Goal: Information Seeking & Learning: Learn about a topic

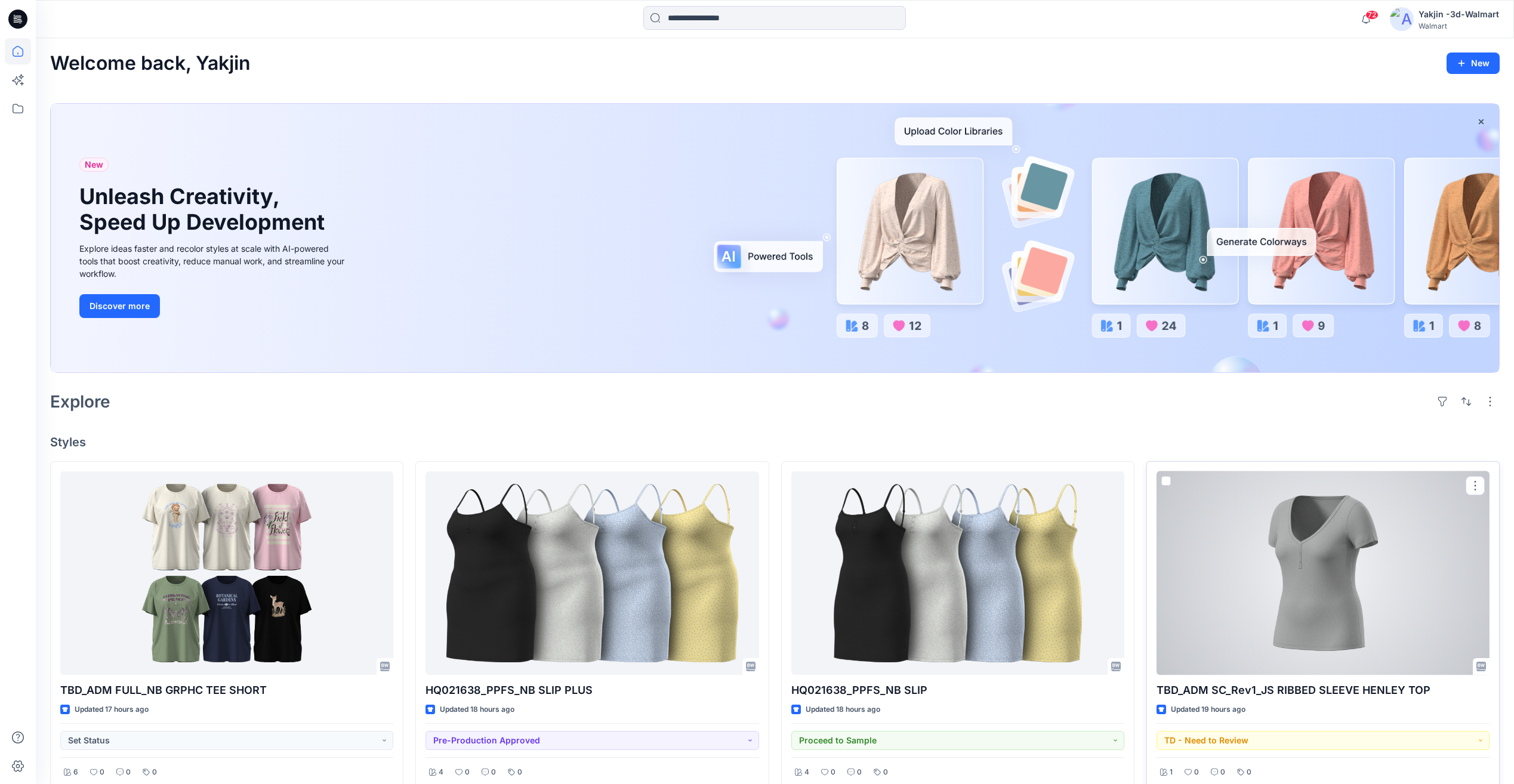
click at [1268, 619] on div at bounding box center [1322, 572] width 333 height 203
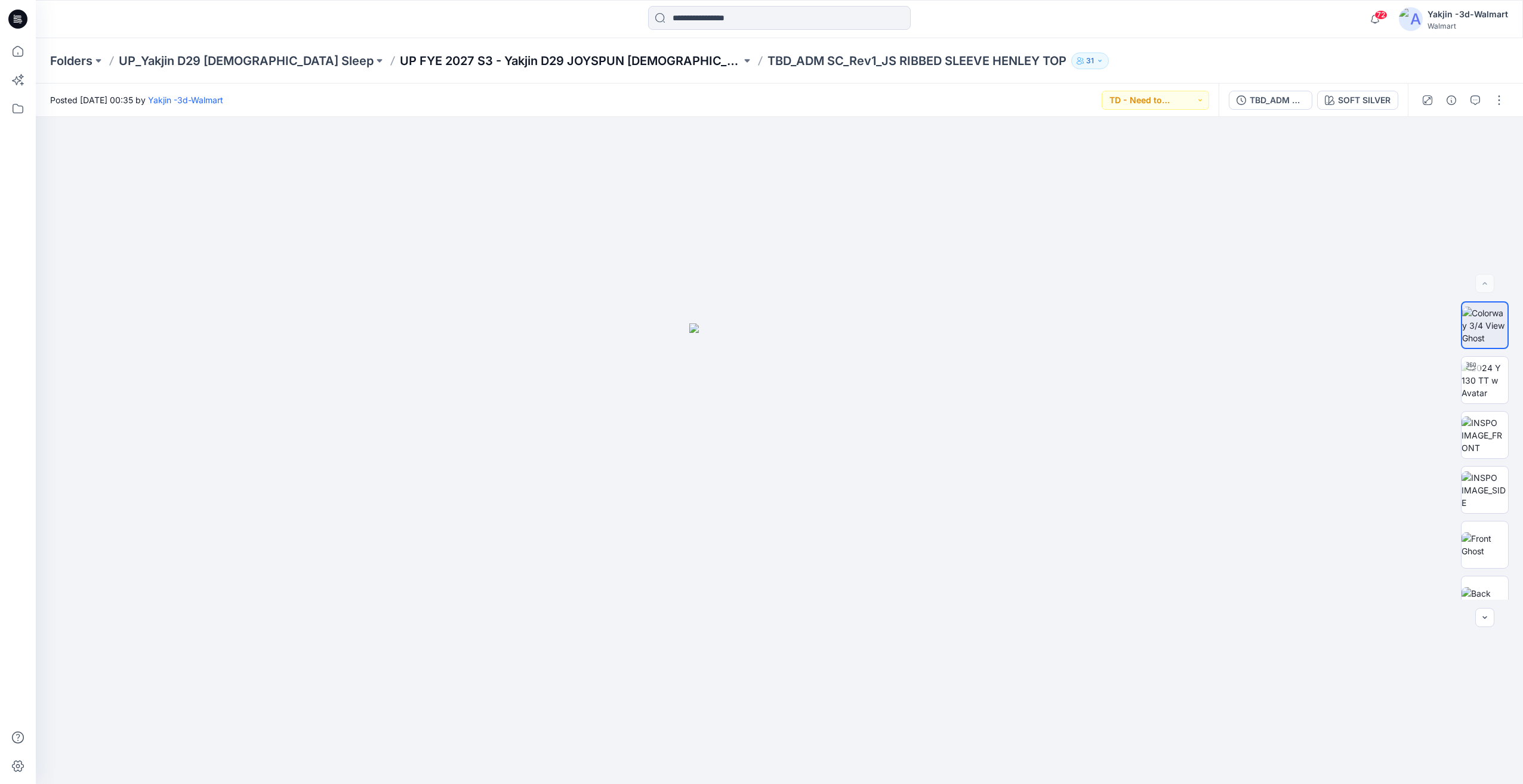
click at [502, 63] on p "UP FYE 2027 S3 - Yakjin D29 JOYSPUN [DEMOGRAPHIC_DATA] Sleepwear" at bounding box center [570, 61] width 342 height 17
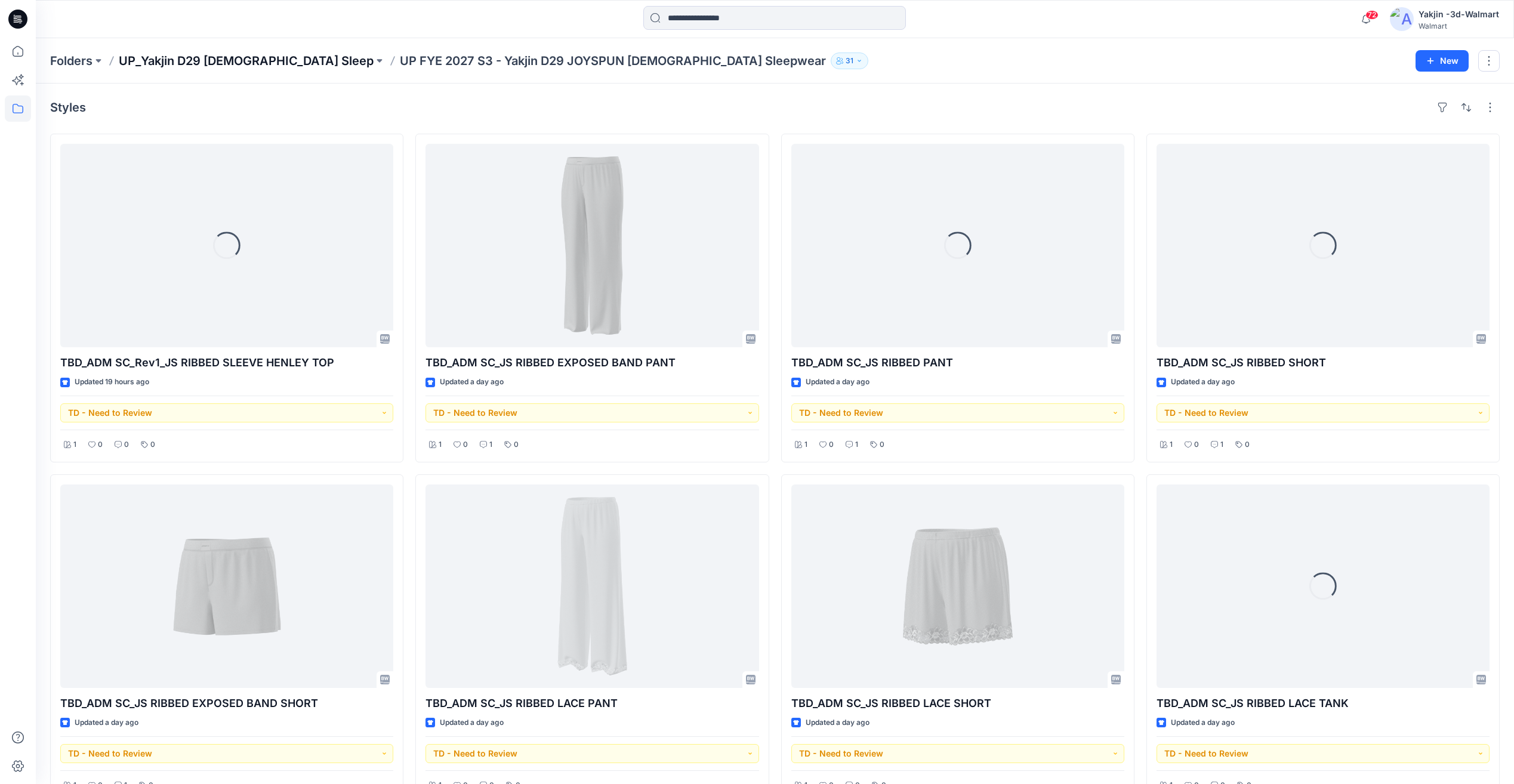
click at [244, 65] on p "UP_Yakjin D29 [DEMOGRAPHIC_DATA] Sleep" at bounding box center [246, 61] width 254 height 17
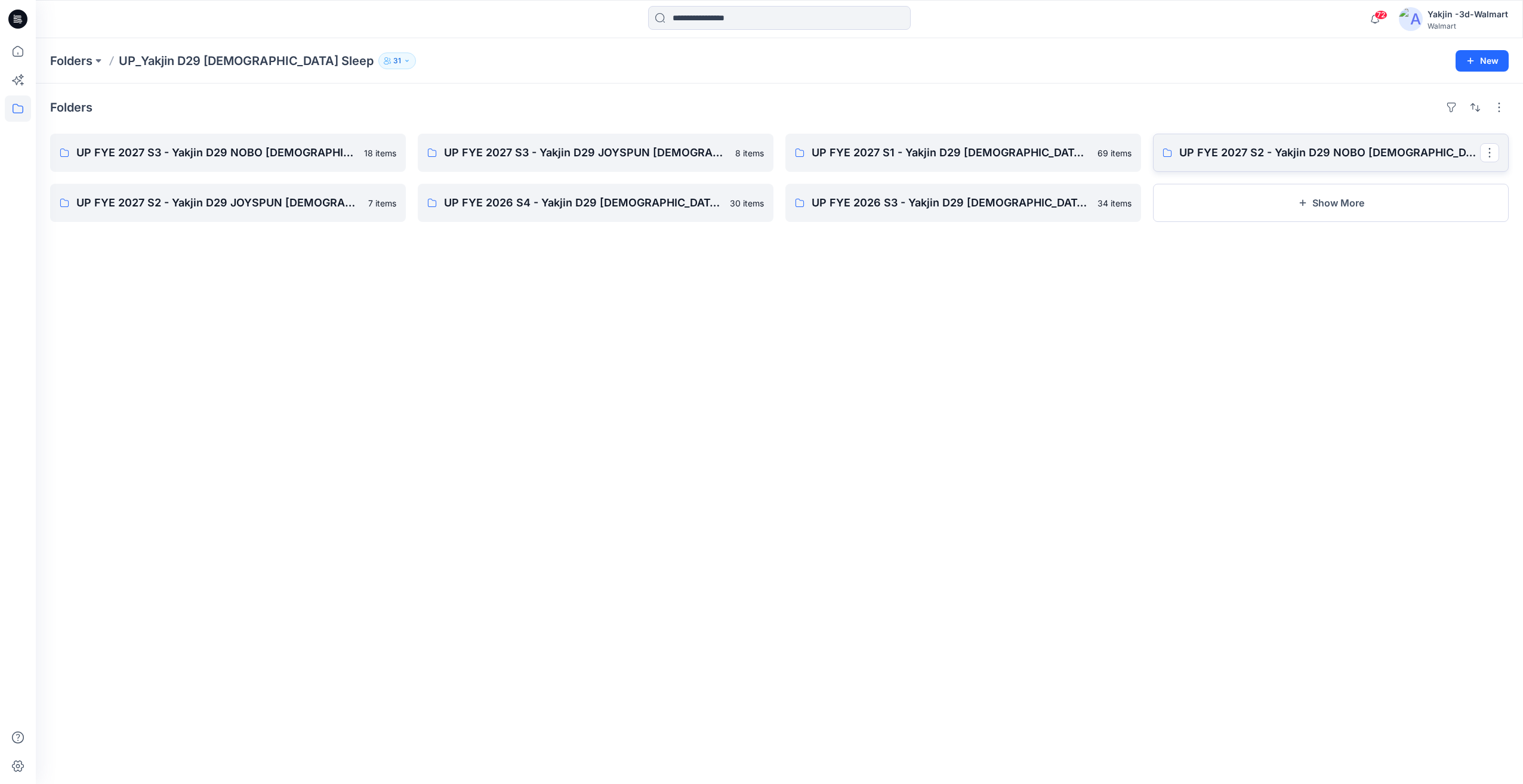
click at [1270, 147] on p "UP FYE 2027 S2 - Yakjin D29 NOBO [DEMOGRAPHIC_DATA] Sleepwear" at bounding box center [1330, 152] width 301 height 17
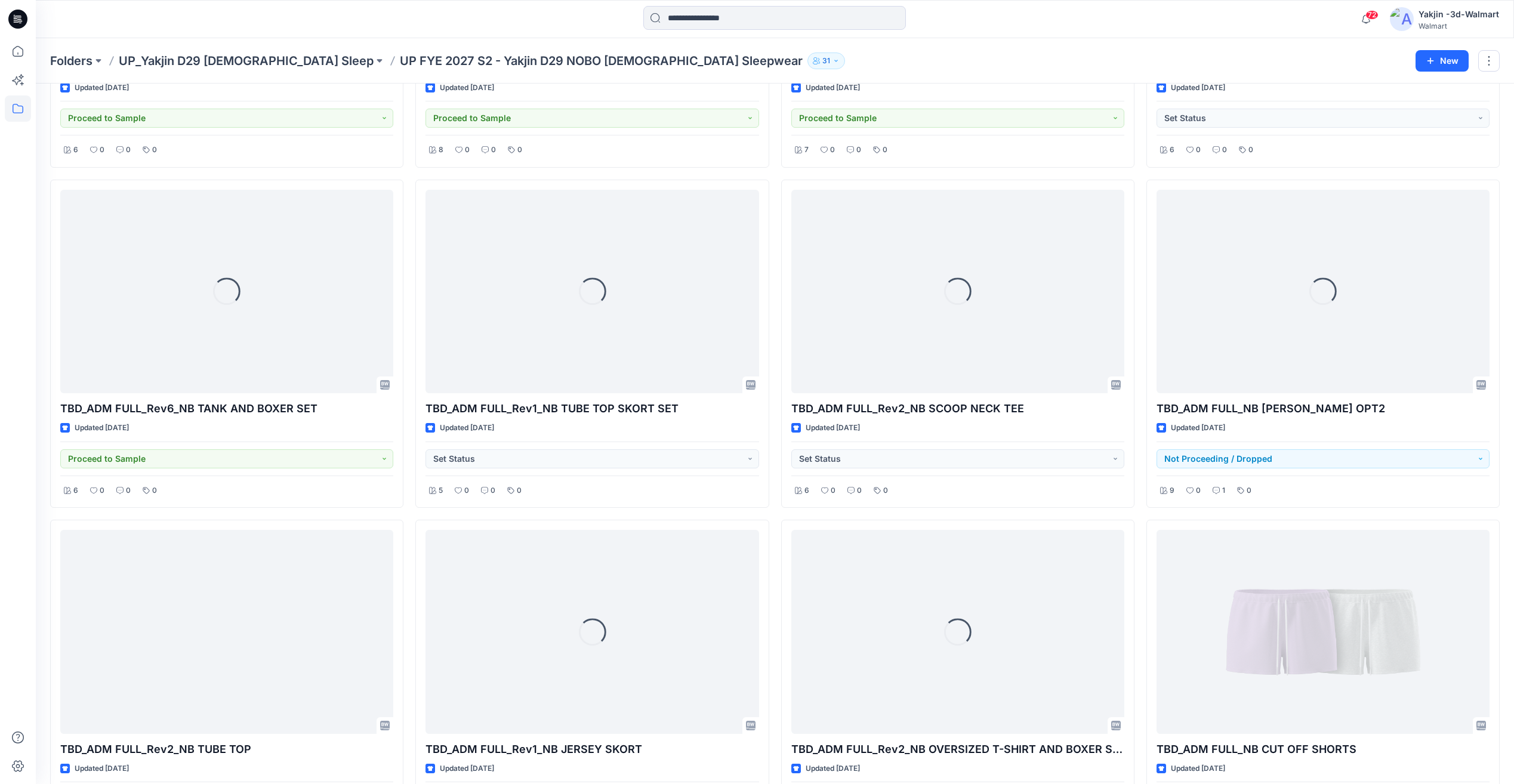
scroll to position [1013, 0]
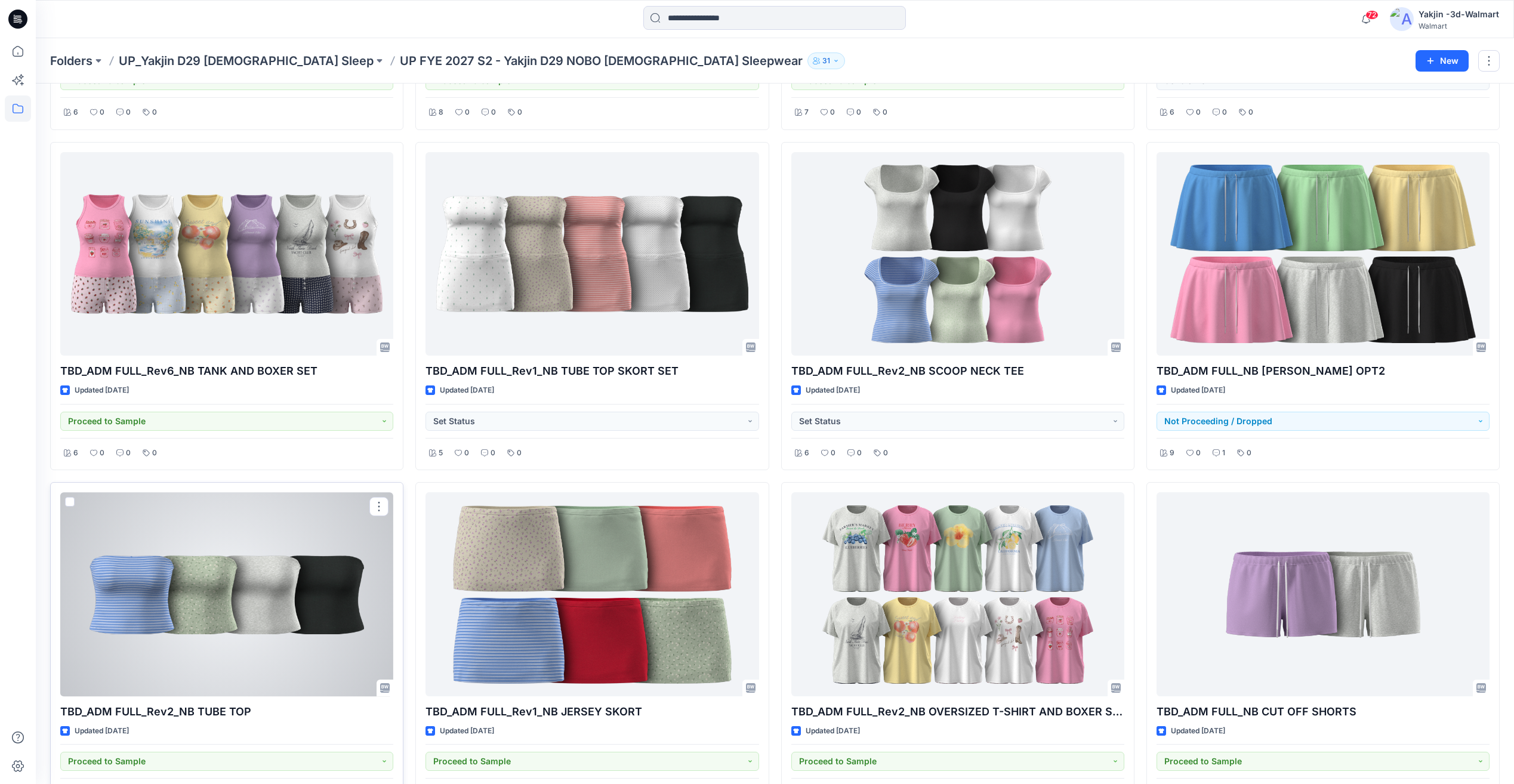
click at [299, 591] on div at bounding box center [226, 593] width 333 height 203
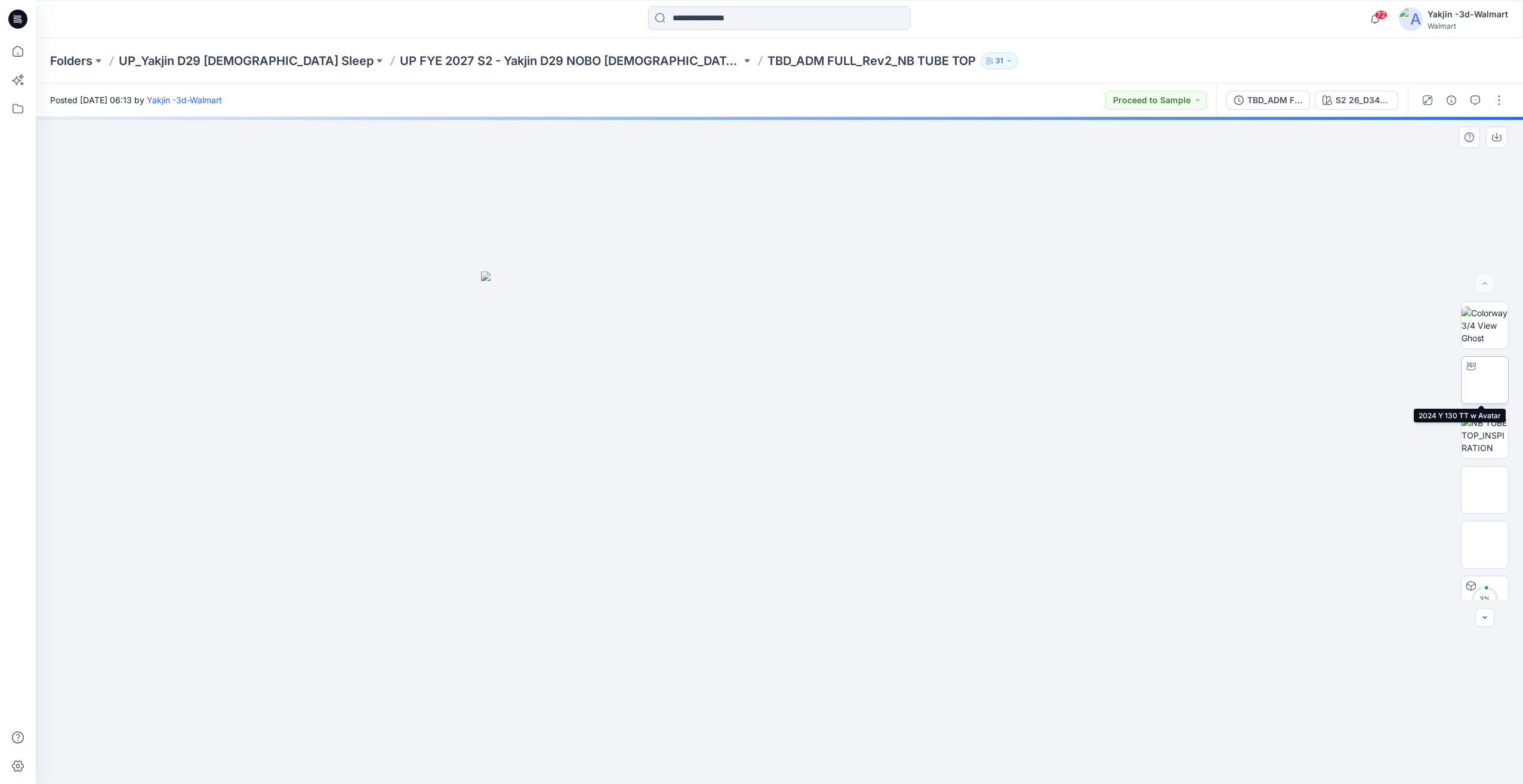
click at [1487, 393] on img at bounding box center [1485, 381] width 47 height 38
drag, startPoint x: 789, startPoint y: 735, endPoint x: 911, endPoint y: 730, distance: 122.1
click at [911, 730] on icon at bounding box center [780, 748] width 361 height 45
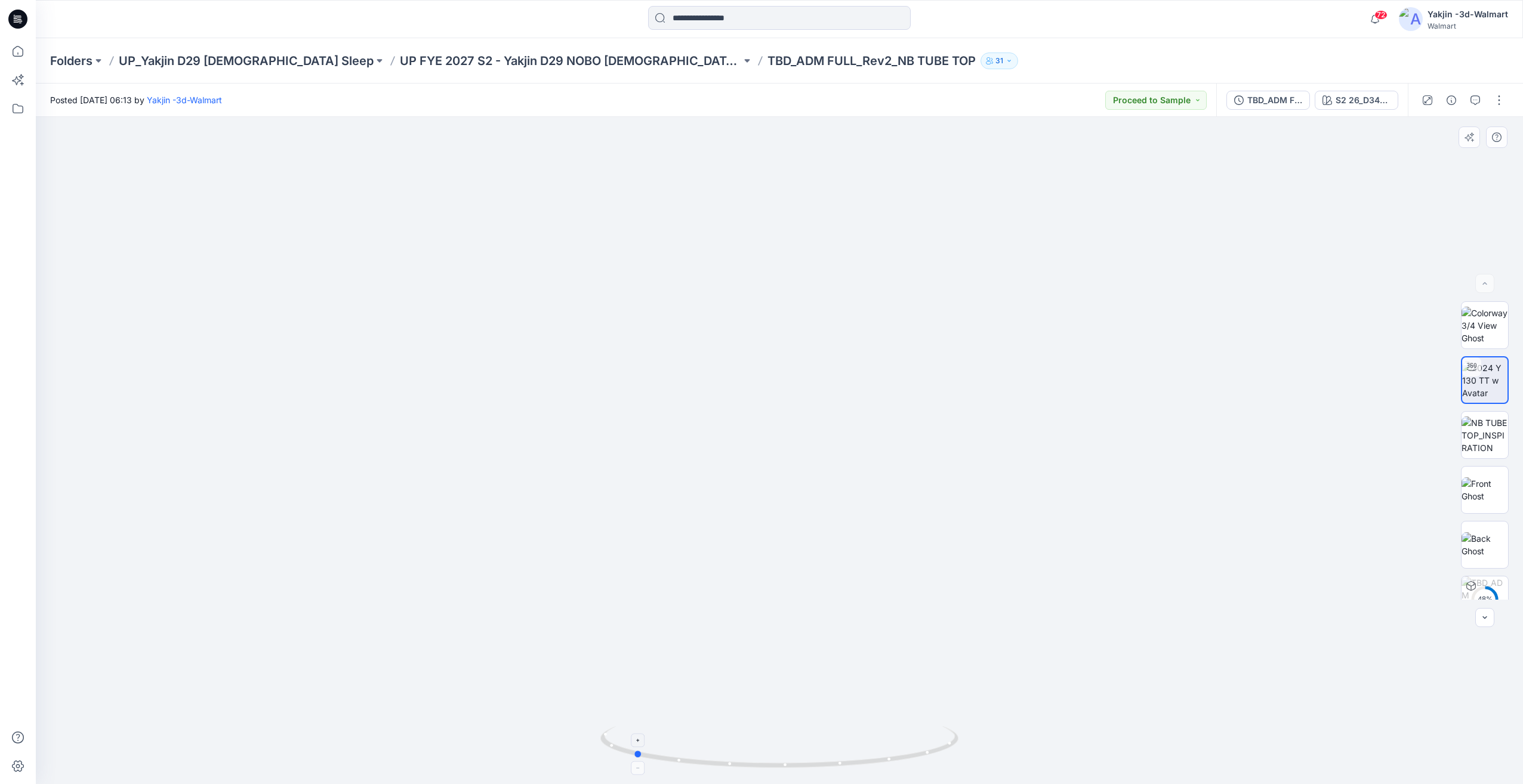
drag, startPoint x: 817, startPoint y: 743, endPoint x: 906, endPoint y: 736, distance: 89.3
click at [906, 736] on icon at bounding box center [780, 748] width 361 height 45
drag, startPoint x: 799, startPoint y: 735, endPoint x: 953, endPoint y: 730, distance: 154.1
click at [953, 730] on icon at bounding box center [780, 748] width 361 height 45
